Goal: Communication & Community: Share content

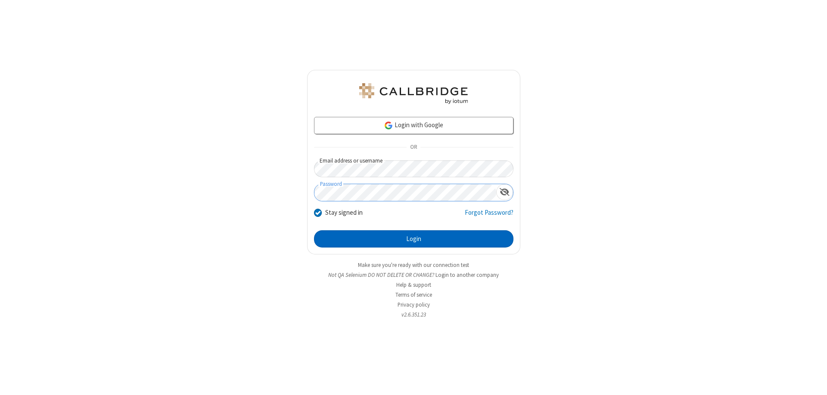
click at [414, 239] on button "Login" at bounding box center [414, 238] width 200 height 17
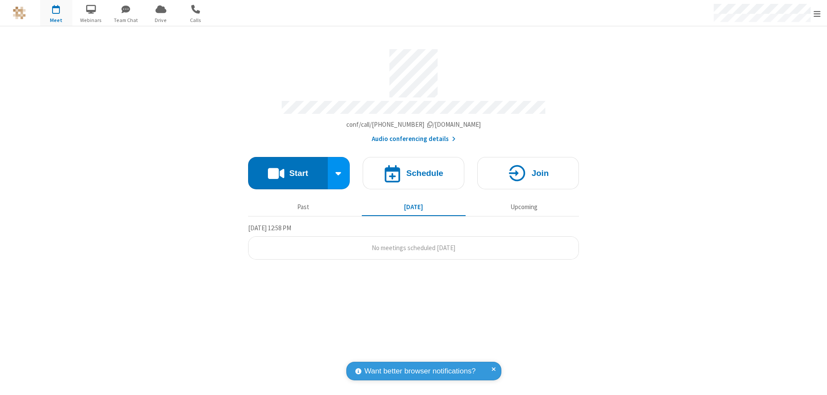
click at [288, 169] on button "Start" at bounding box center [288, 173] width 80 height 32
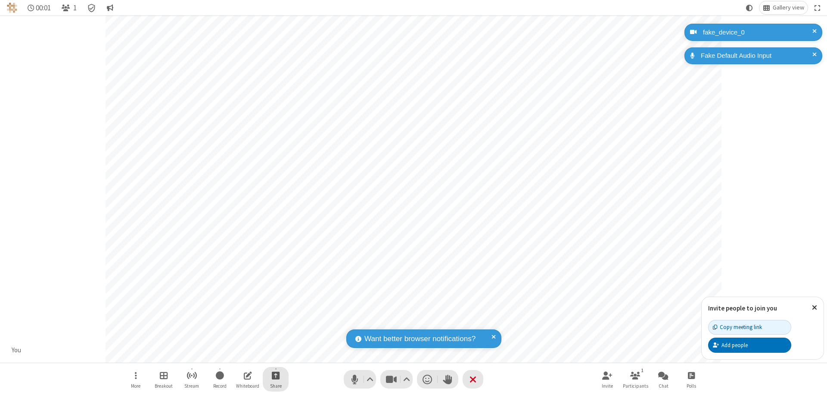
click at [276, 375] on span "Start sharing" at bounding box center [276, 375] width 8 height 11
click at [241, 354] on span "Share my screen" at bounding box center [241, 354] width 10 height 7
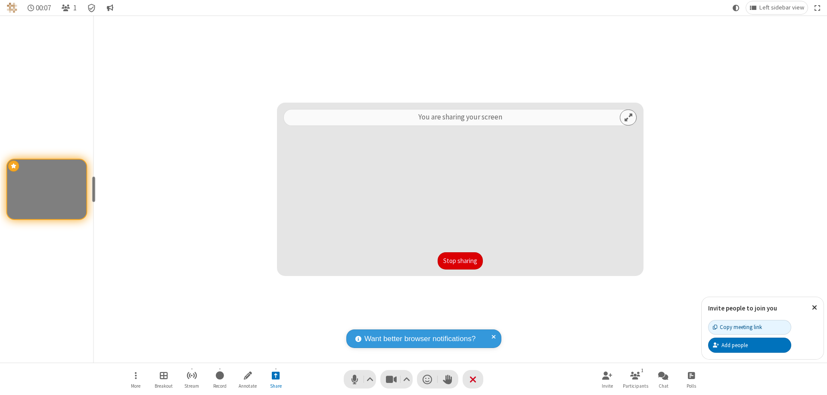
click at [460, 261] on button "Stop sharing" at bounding box center [460, 260] width 45 height 17
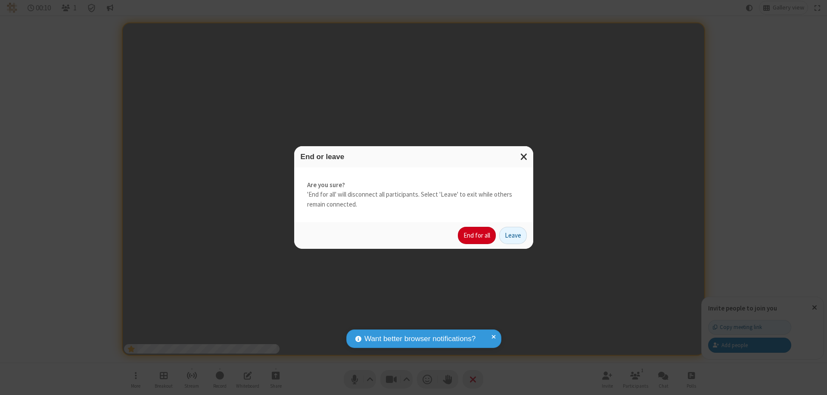
click at [477, 235] on button "End for all" at bounding box center [477, 235] width 38 height 17
